Goal: Task Accomplishment & Management: Use online tool/utility

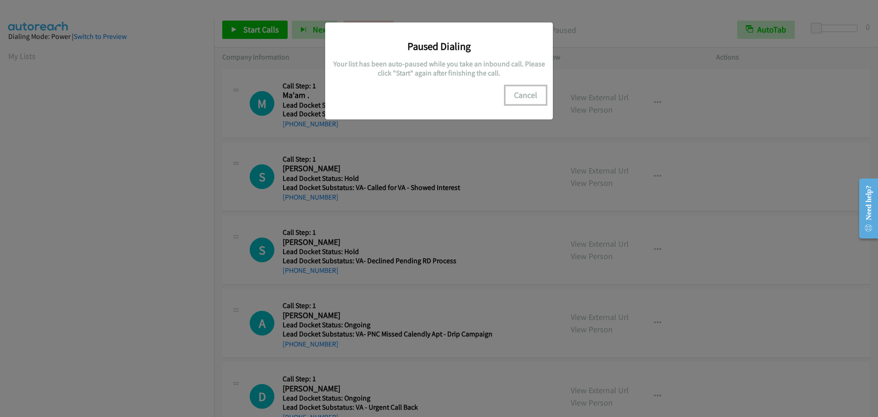
scroll to position [97, 0]
click at [530, 95] on button "Cancel" at bounding box center [525, 95] width 41 height 18
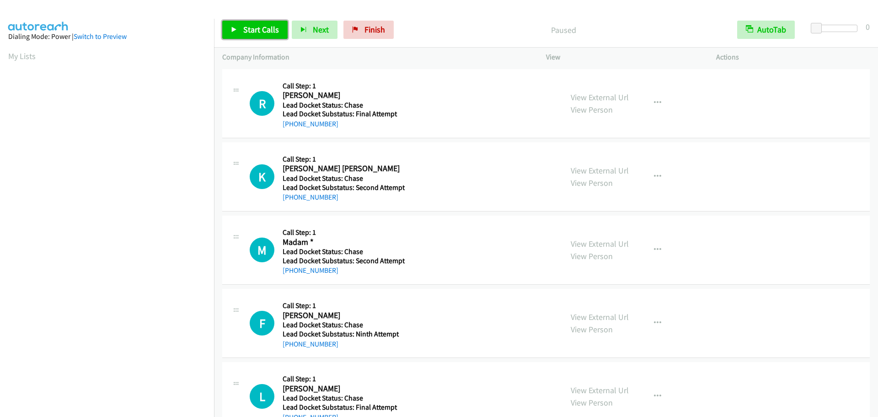
click at [267, 27] on span "Start Calls" at bounding box center [261, 29] width 36 height 11
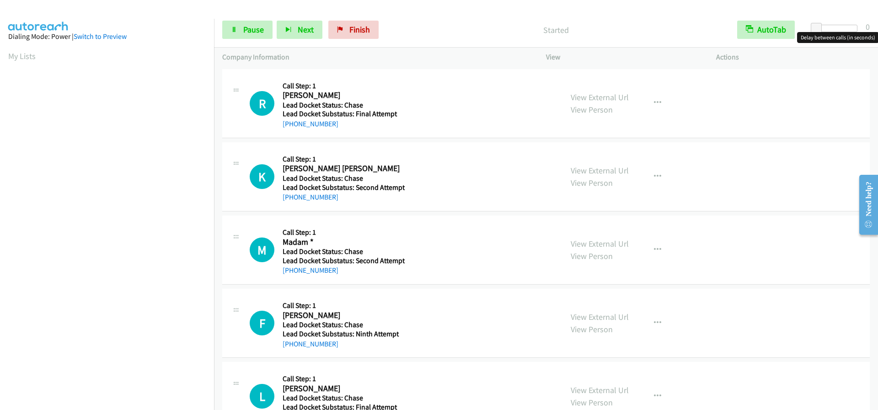
click at [856, 26] on div at bounding box center [837, 28] width 42 height 7
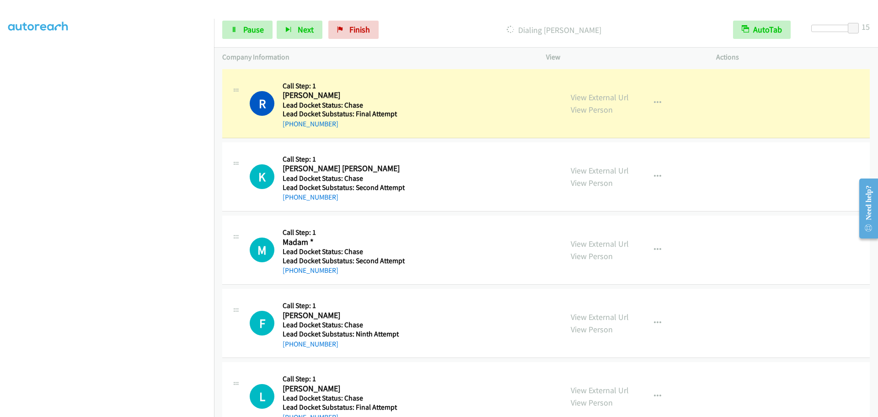
scroll to position [96, 0]
